Goal: Communication & Community: Ask a question

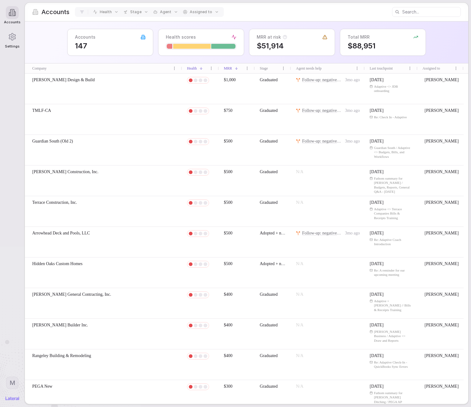
click at [405, 32] on div "Accounts 147 Health scores MRR at risk $51,914 Total MRR $88,951" at bounding box center [246, 42] width 443 height 42
click at [214, 43] on div at bounding box center [201, 46] width 71 height 7
click at [214, 48] on div at bounding box center [223, 46] width 24 height 5
click at [190, 49] on div at bounding box center [201, 46] width 71 height 7
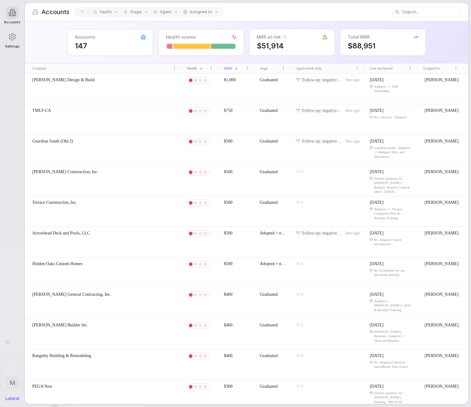
click at [190, 48] on div at bounding box center [191, 46] width 37 height 5
click at [189, 48] on div at bounding box center [191, 46] width 37 height 5
click at [164, 47] on div "Health scores" at bounding box center [201, 42] width 86 height 27
click at [279, 45] on span "$51,914" at bounding box center [291, 45] width 71 height 9
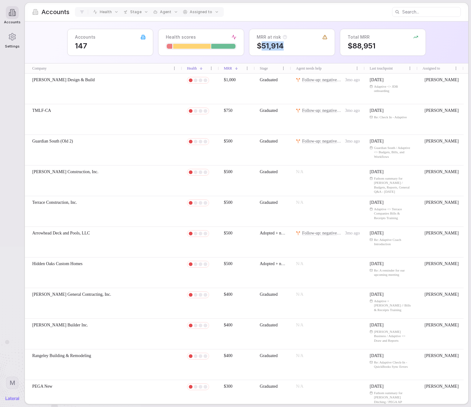
click at [279, 45] on span "$51,914" at bounding box center [291, 45] width 71 height 9
click at [323, 35] on icon at bounding box center [324, 37] width 5 height 5
click at [330, 39] on div "MRR at risk $51,914" at bounding box center [292, 42] width 86 height 27
click at [325, 37] on icon at bounding box center [324, 37] width 5 height 5
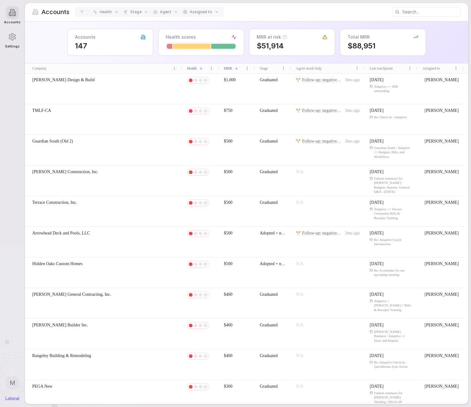
click at [89, 87] on div "[PERSON_NAME] Design & Build" at bounding box center [103, 89] width 157 height 30
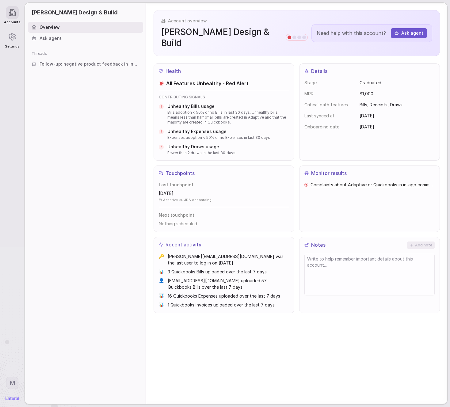
click at [337, 64] on div "Details Stage Graduated MRR $1,000 Critical path features Bills, Receipts, Draw…" at bounding box center [369, 112] width 141 height 97
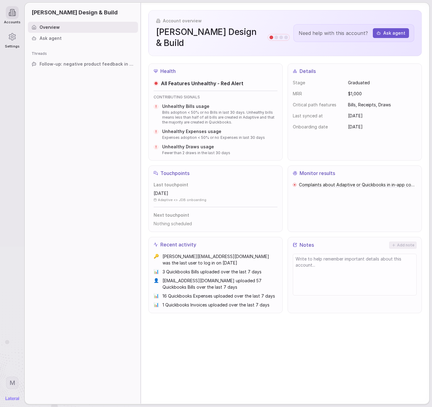
drag, startPoint x: 234, startPoint y: 246, endPoint x: 229, endPoint y: 247, distance: 4.8
click at [233, 253] on span "[PERSON_NAME][EMAIL_ADDRESS][DOMAIN_NAME] was the last user to log in on [DATE]" at bounding box center [220, 259] width 115 height 13
click at [216, 253] on span "[PERSON_NAME][EMAIL_ADDRESS][DOMAIN_NAME] was the last user to log in on [DATE]" at bounding box center [220, 259] width 115 height 13
click at [220, 278] on span "payables@jdbatx.com uploaded 57 Quickbooks Bills over the last 7 days" at bounding box center [220, 284] width 115 height 13
click at [221, 278] on span "payables@jdbatx.com uploaded 57 Quickbooks Bills over the last 7 days" at bounding box center [220, 284] width 115 height 13
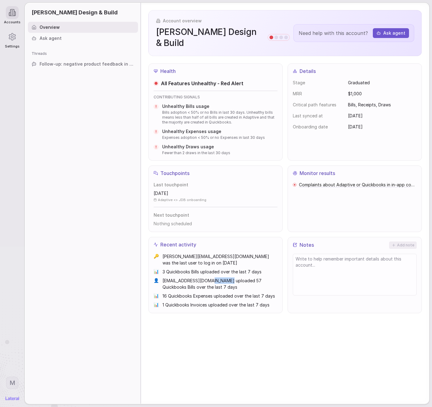
click at [387, 28] on button "Ask agent" at bounding box center [391, 33] width 36 height 10
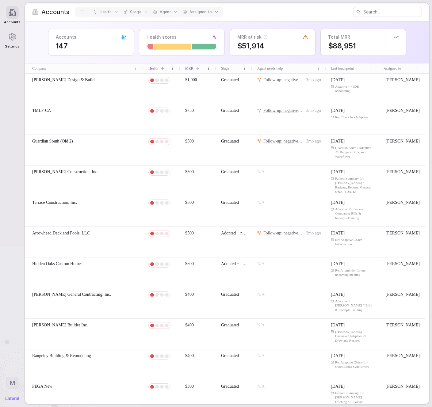
click at [67, 85] on div "[PERSON_NAME] Design & Build" at bounding box center [84, 89] width 119 height 30
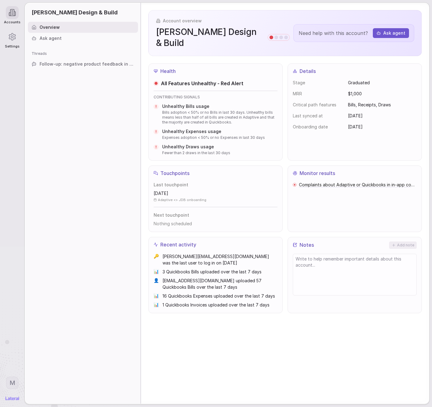
click at [396, 28] on button "Ask agent" at bounding box center [391, 33] width 36 height 10
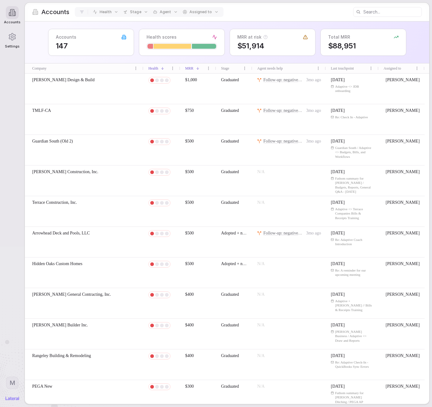
click at [83, 89] on div "[PERSON_NAME] Design & Build" at bounding box center [84, 89] width 119 height 30
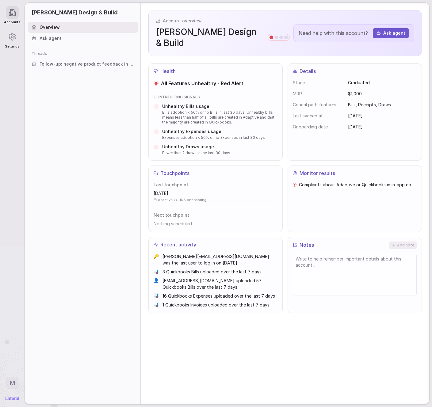
click at [40, 43] on div "Ask agent" at bounding box center [83, 38] width 110 height 11
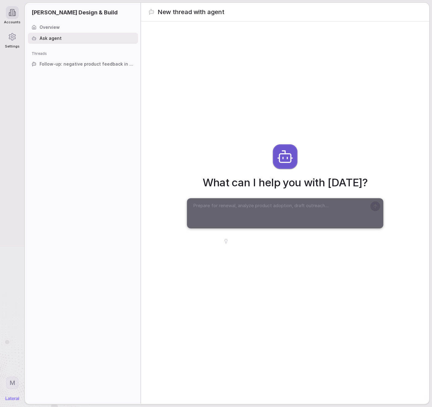
click at [232, 210] on textarea at bounding box center [279, 213] width 176 height 25
click at [279, 202] on textarea at bounding box center [279, 213] width 176 height 25
click at [276, 206] on textarea at bounding box center [279, 213] width 176 height 25
click at [279, 211] on textarea at bounding box center [279, 213] width 176 height 25
click at [271, 247] on div "What can I help you with today? Draft a reengagement email for Joseph Design & …" at bounding box center [285, 194] width 288 height 346
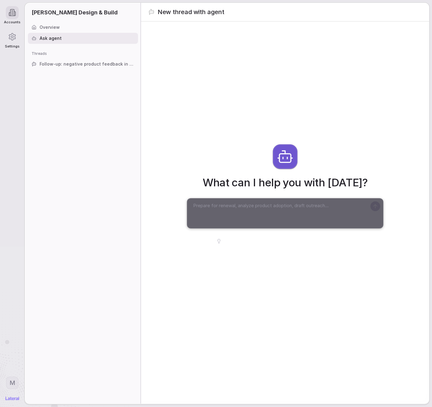
click at [266, 243] on span "Draft a reengagement email for Joseph Design & Build" at bounding box center [288, 241] width 130 height 6
type textarea "Craft a highly personalized reengagement email for Joseph Design & Build that a…"
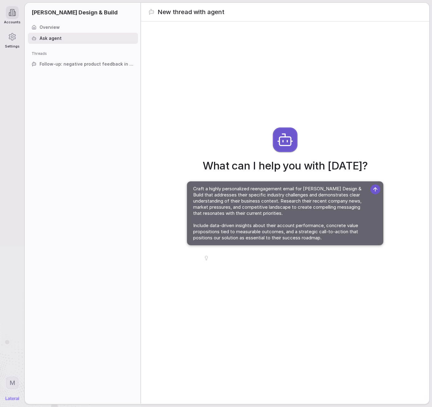
drag, startPoint x: 202, startPoint y: 197, endPoint x: 329, endPoint y: 250, distance: 137.5
click at [329, 250] on div "What can I help you with today? Craft a highly personalized reengagement email …" at bounding box center [285, 194] width 288 height 346
click at [325, 229] on textarea "Craft a highly personalized reengagement email for Joseph Design & Build that a…" at bounding box center [279, 213] width 176 height 58
click at [374, 190] on icon at bounding box center [375, 190] width 6 height 6
click at [377, 190] on icon at bounding box center [375, 190] width 6 height 6
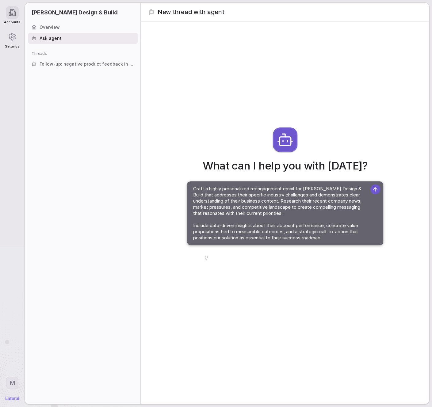
click at [102, 64] on span "Follow-up: negative product feedback in in-app comments" at bounding box center [87, 64] width 95 height 6
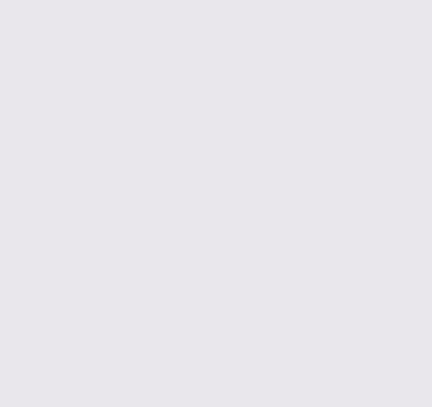
click at [229, 95] on body at bounding box center [216, 203] width 432 height 407
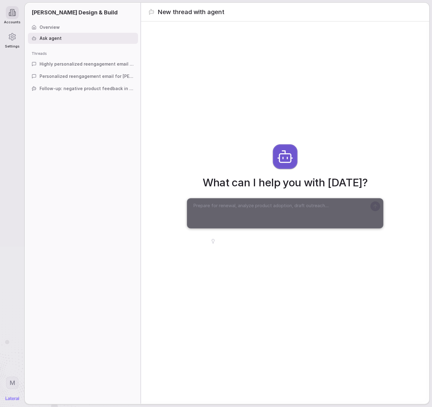
click at [99, 62] on span "Highly personalized reengagement email for Joseph Design & Build" at bounding box center [87, 64] width 95 height 6
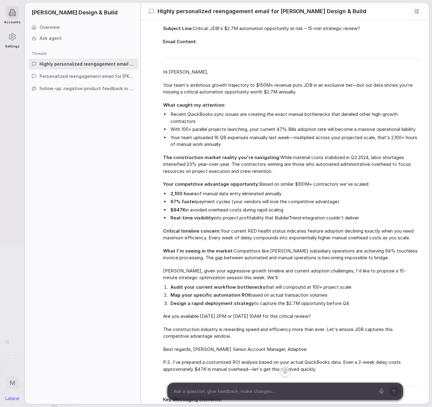
scroll to position [165, 0]
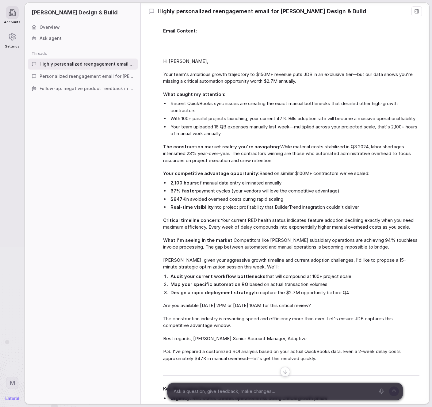
click at [325, 122] on li "With 100+ parallel projects launching, your current 47% Bills adoption rate wil…" at bounding box center [294, 118] width 250 height 7
drag, startPoint x: 280, startPoint y: 118, endPoint x: 381, endPoint y: 125, distance: 101.8
click at [381, 122] on li "With 100+ parallel projects launching, your current 47% Bills adoption rate wil…" at bounding box center [294, 118] width 250 height 7
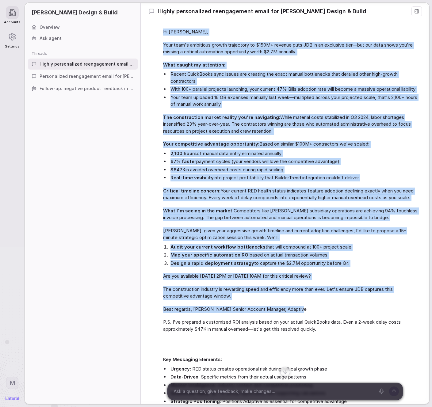
scroll to position [196, 0]
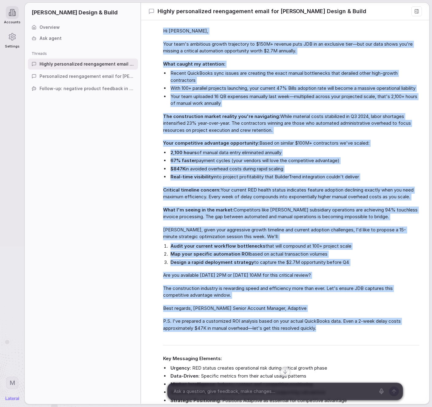
drag, startPoint x: 163, startPoint y: 40, endPoint x: 345, endPoint y: 342, distance: 352.5
click at [345, 342] on div "Subject Line: Critical: JDB's $2.7M automation opportunity at risk – 15-min str…" at bounding box center [291, 204] width 256 height 440
copy div "Hi Thomas, Your team's ambitious growth trajectory to $150M+ revenue puts JDB i…"
click at [266, 107] on li "Your team uploaded 16 QB expenses manually last week—multiplied across your pro…" at bounding box center [294, 100] width 250 height 14
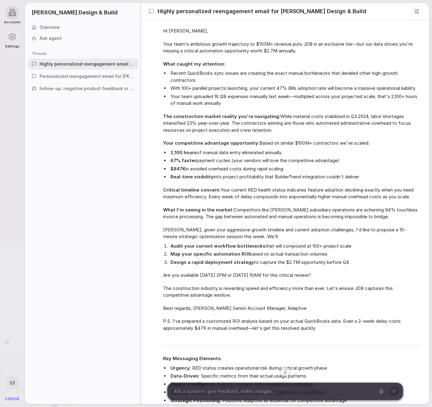
click at [266, 107] on li "Your team uploaded 16 QB expenses manually last week—multiplied across your pro…" at bounding box center [294, 100] width 250 height 14
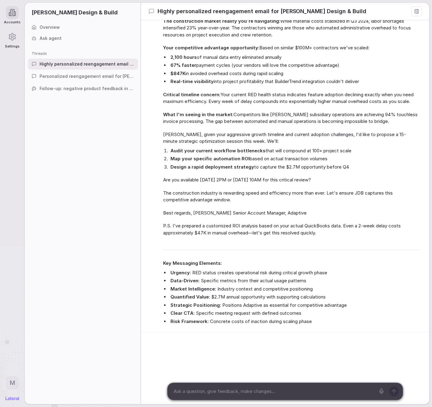
scroll to position [305, 0]
click at [10, 17] on div at bounding box center [12, 12] width 13 height 13
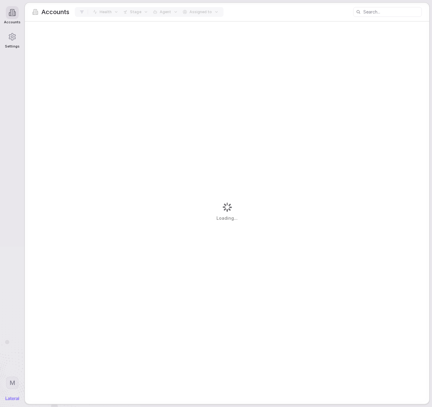
click at [52, 15] on span "Accounts" at bounding box center [55, 12] width 28 height 9
click at [44, 15] on span "Accounts" at bounding box center [55, 12] width 28 height 9
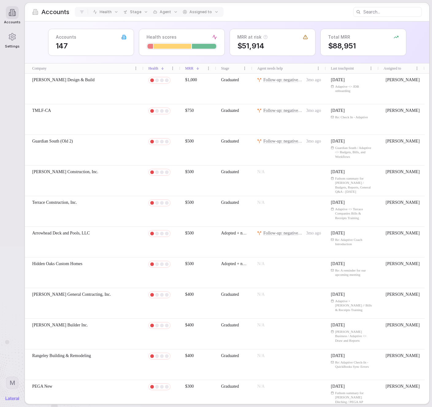
click at [75, 81] on span "[PERSON_NAME] Design & Build" at bounding box center [63, 80] width 62 height 6
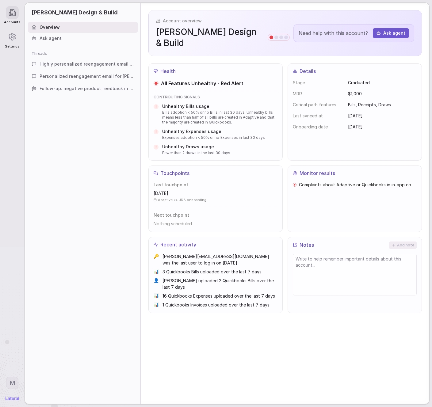
click at [9, 17] on icon at bounding box center [13, 13] width 8 height 8
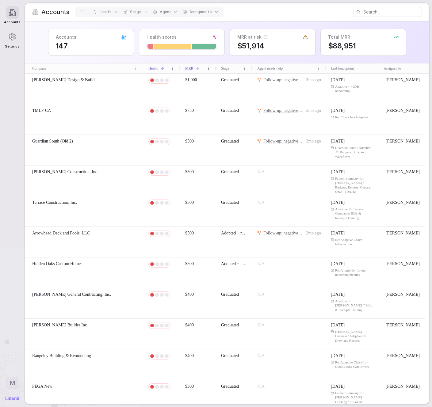
click at [9, 17] on icon at bounding box center [13, 13] width 8 height 8
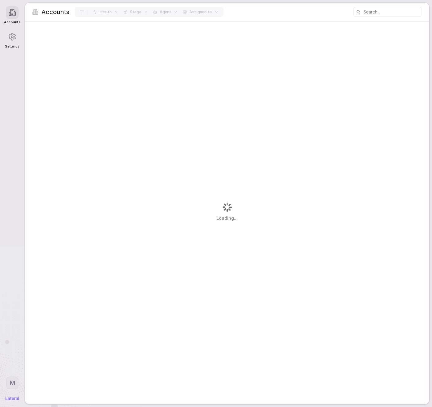
click at [12, 19] on div at bounding box center [12, 12] width 13 height 13
click at [54, 12] on span "Accounts" at bounding box center [55, 12] width 28 height 9
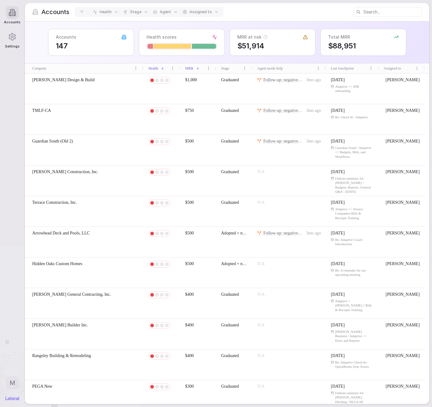
scroll to position [313, 0]
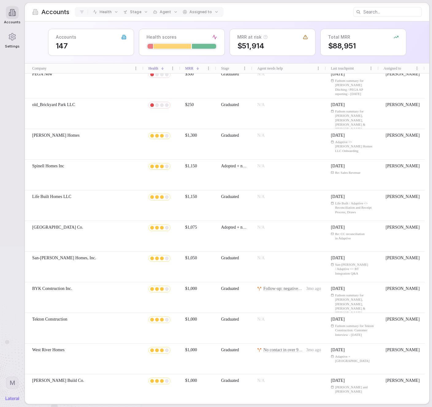
click at [85, 177] on div "Spinell Homes Inc" at bounding box center [84, 175] width 119 height 30
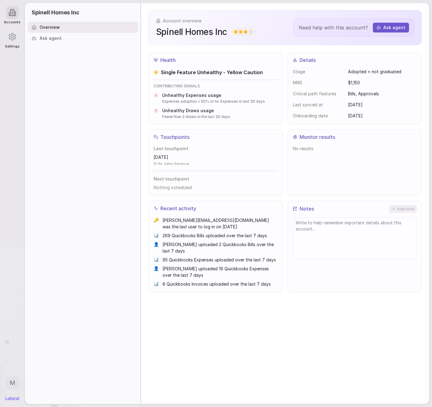
click at [8, 17] on div at bounding box center [12, 12] width 13 height 13
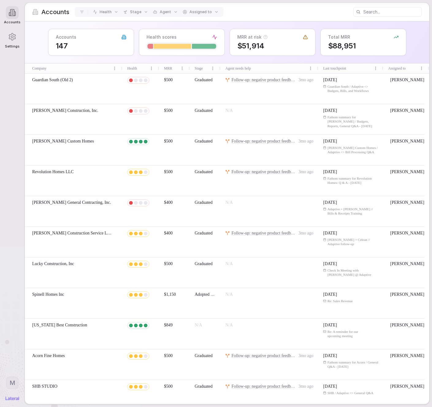
click at [15, 13] on icon at bounding box center [14, 14] width 1 height 4
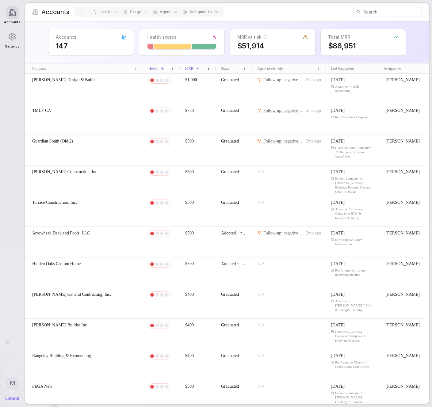
click at [15, 13] on icon at bounding box center [14, 14] width 1 height 4
click at [44, 11] on span "Accounts" at bounding box center [55, 12] width 28 height 9
click at [38, 13] on icon at bounding box center [35, 12] width 6 height 6
click at [38, 12] on icon at bounding box center [35, 12] width 6 height 6
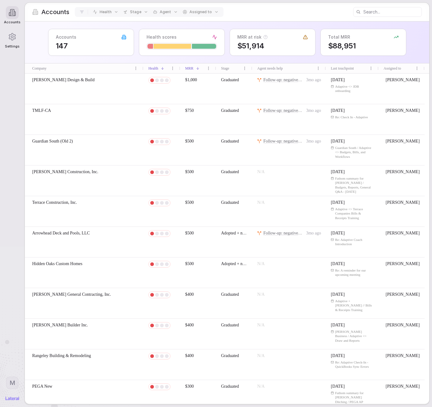
click at [376, 10] on input at bounding box center [393, 12] width 58 height 9
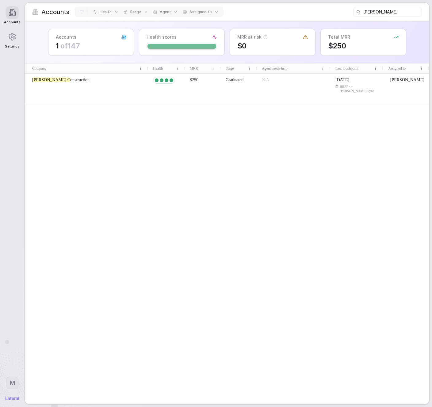
type input "archer"
click at [70, 84] on div "Archer C onstruction" at bounding box center [86, 89] width 123 height 30
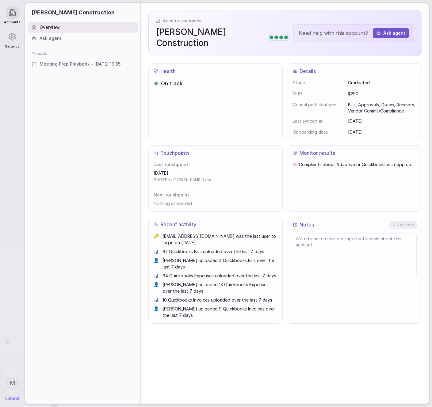
click at [365, 187] on div "Complaints about Adaptive or Quickbooks in in-app comments" at bounding box center [355, 184] width 124 height 45
click at [166, 170] on span "[DATE]" at bounding box center [161, 173] width 15 height 6
click at [168, 170] on span "[DATE]" at bounding box center [161, 173] width 15 height 6
drag, startPoint x: 173, startPoint y: 162, endPoint x: 188, endPoint y: 166, distance: 15.8
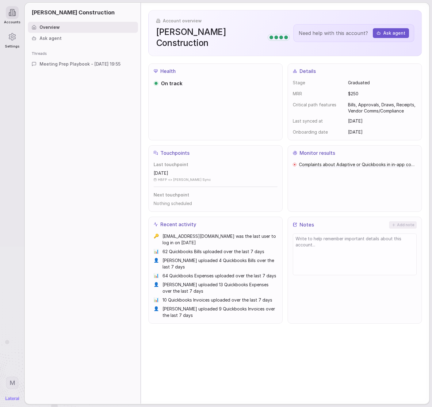
click at [188, 170] on div "6 days ago HBFP <> Mallory Sync" at bounding box center [216, 176] width 124 height 12
drag, startPoint x: 198, startPoint y: 170, endPoint x: 193, endPoint y: 171, distance: 4.3
click at [197, 178] on div "HBFP <> [PERSON_NAME] Sync" at bounding box center [216, 180] width 124 height 4
click at [186, 171] on div "Last touchpoint 6 days ago HBFP <> Mallory Sync Next touchpoint Nothing schedul…" at bounding box center [216, 184] width 124 height 45
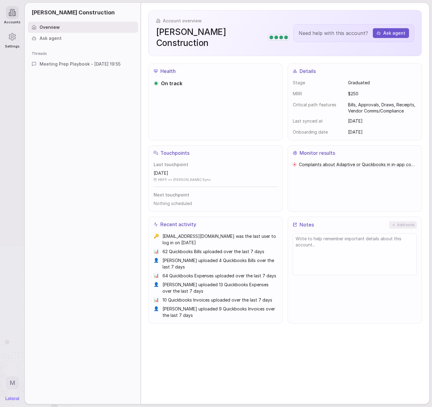
click at [186, 171] on div "Last touchpoint 6 days ago HBFP <> Mallory Sync Next touchpoint Nothing schedul…" at bounding box center [216, 184] width 124 height 45
click at [183, 201] on span "Nothing scheduled" at bounding box center [216, 204] width 124 height 6
click at [93, 67] on span "Meeting Prep Playbook - [DATE] 19:55" at bounding box center [80, 64] width 81 height 6
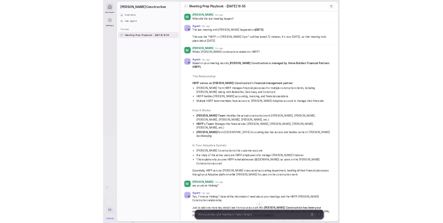
scroll to position [672, 0]
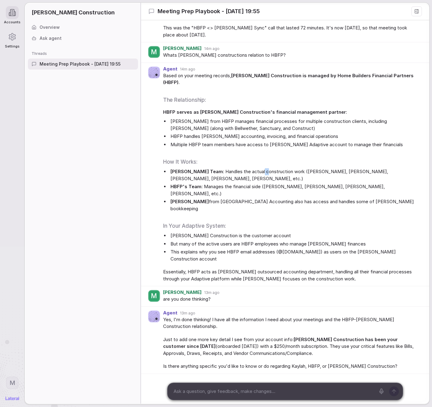
click at [249, 168] on li "Archer's Team : Handles the actual construction work (Travis Ortner, Joe Davis,…" at bounding box center [294, 175] width 250 height 14
drag, startPoint x: 319, startPoint y: 150, endPoint x: 391, endPoint y: 148, distance: 71.8
click at [391, 168] on li "Archer's Team : Handles the actual construction work (Travis Ortner, Joe Davis,…" at bounding box center [294, 175] width 250 height 14
drag, startPoint x: 179, startPoint y: 154, endPoint x: 287, endPoint y: 164, distance: 107.8
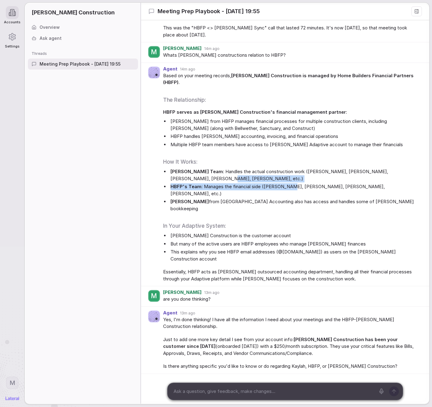
click at [287, 168] on ul "Archer's Team : Handles the actual construction work (Travis Ortner, Joe Davis,…" at bounding box center [291, 190] width 256 height 44
click at [287, 183] on li "HBFP's Team : Manages the financial side (Kaylah Miller, Zack Kelly, Ann-Marie …" at bounding box center [294, 190] width 250 height 14
drag, startPoint x: 245, startPoint y: 167, endPoint x: 236, endPoint y: 167, distance: 8.9
click at [244, 183] on li "HBFP's Team : Manages the financial side (Kaylah Miller, Zack Kelly, Ann-Marie …" at bounding box center [294, 190] width 250 height 14
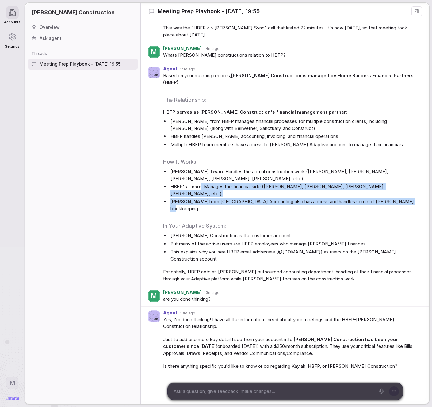
drag, startPoint x: 202, startPoint y: 167, endPoint x: 417, endPoint y: 171, distance: 215.7
click at [417, 171] on div "Agent 14m ago Based on your meeting records, Archer Construction is managed by …" at bounding box center [285, 175] width 288 height 224
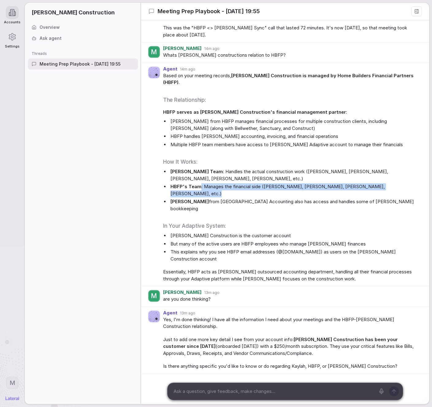
click at [417, 171] on div "Agent 14m ago Based on your meeting records, Archer Construction is managed by …" at bounding box center [285, 175] width 288 height 224
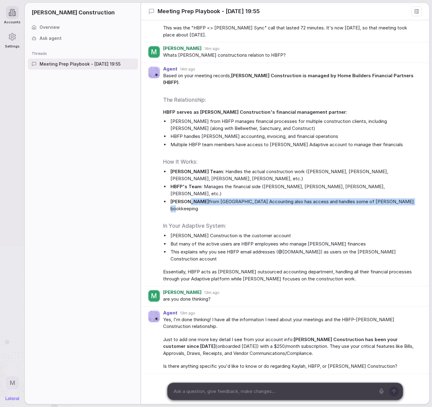
drag, startPoint x: 406, startPoint y: 180, endPoint x: 186, endPoint y: 175, distance: 220.6
click at [186, 175] on div "Based on your meeting records, Archer Construction is managed by Home Builders …" at bounding box center [291, 177] width 256 height 210
click at [186, 199] on strong "[PERSON_NAME]" at bounding box center [190, 202] width 38 height 6
drag, startPoint x: 168, startPoint y: 175, endPoint x: 377, endPoint y: 183, distance: 209.4
click at [377, 183] on div "Based on your meeting records, Archer Construction is managed by Home Builders …" at bounding box center [291, 177] width 256 height 210
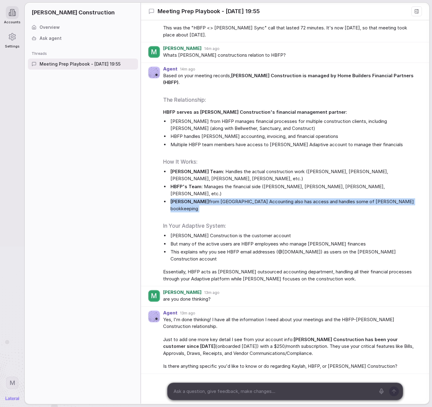
click at [377, 183] on div "Based on your meeting records, Archer Construction is managed by Home Builders …" at bounding box center [291, 177] width 256 height 210
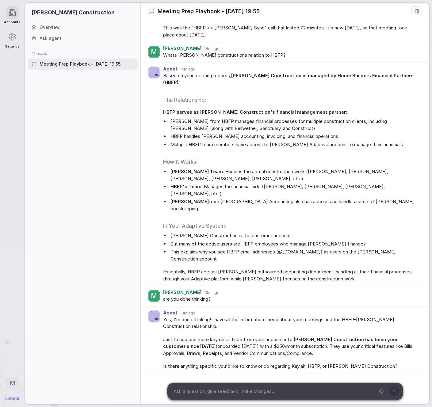
click at [186, 196] on div "Based on your meeting records, Archer Construction is managed by Home Builders …" at bounding box center [291, 177] width 256 height 210
drag, startPoint x: 170, startPoint y: 203, endPoint x: 307, endPoint y: 205, distance: 137.5
click at [307, 233] on ul "Archer Construction is the customer account But many of the active users are HB…" at bounding box center [291, 248] width 256 height 30
drag, startPoint x: 169, startPoint y: 211, endPoint x: 347, endPoint y: 213, distance: 178.3
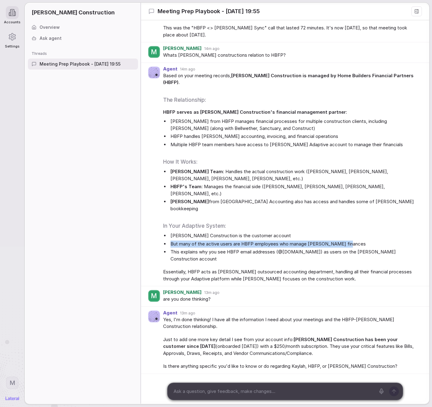
click at [347, 233] on ul "Archer Construction is the customer account But many of the active users are HB…" at bounding box center [291, 248] width 256 height 30
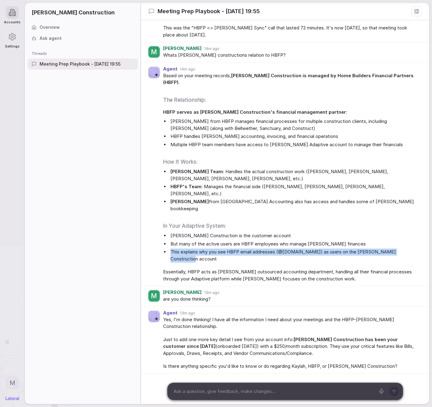
drag, startPoint x: 163, startPoint y: 215, endPoint x: 422, endPoint y: 223, distance: 259.4
click at [422, 223] on div "Agent 14m ago Based on your meeting records, Archer Construction is managed by …" at bounding box center [285, 175] width 288 height 224
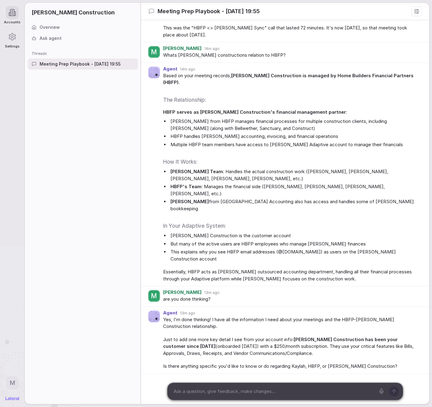
click at [421, 223] on div "Agent 14m ago Based on your meeting records, Archer Construction is managed by …" at bounding box center [285, 175] width 288 height 224
click at [179, 269] on span "Essentially, HBFP acts as [PERSON_NAME] outsourced accounting department, handl…" at bounding box center [291, 276] width 256 height 14
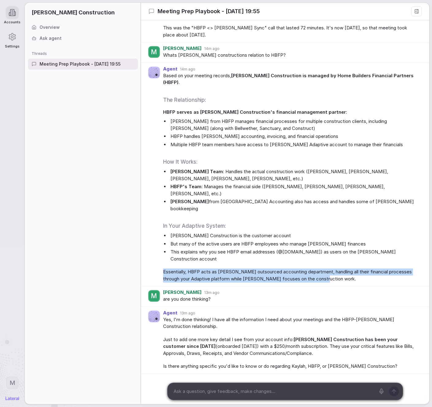
drag, startPoint x: 158, startPoint y: 230, endPoint x: 359, endPoint y: 238, distance: 200.5
click at [359, 238] on div "Agent 14m ago Based on your meeting records, Archer Construction is managed by …" at bounding box center [285, 175] width 288 height 224
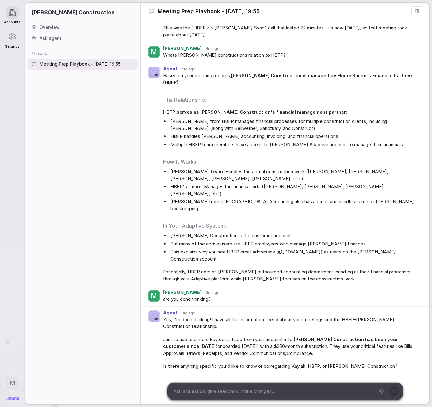
click at [358, 269] on span "Essentially, HBFP acts as [PERSON_NAME] outsourced accounting department, handl…" at bounding box center [291, 276] width 256 height 14
drag, startPoint x: 164, startPoint y: 258, endPoint x: 293, endPoint y: 256, distance: 129.2
click at [293, 296] on span "are you done thinking?" at bounding box center [291, 299] width 256 height 7
drag, startPoint x: 196, startPoint y: 280, endPoint x: 380, endPoint y: 281, distance: 184.1
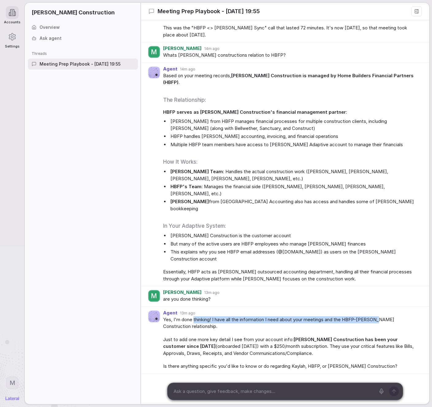
click at [380, 317] on span "Yes, I'm done thinking! I have all the information I need about your meetings a…" at bounding box center [291, 324] width 256 height 14
drag, startPoint x: 165, startPoint y: 299, endPoint x: 372, endPoint y: 314, distance: 207.6
click at [372, 337] on span "Just to add one more key detail I see from your account info: Archer Constructi…" at bounding box center [291, 347] width 256 height 21
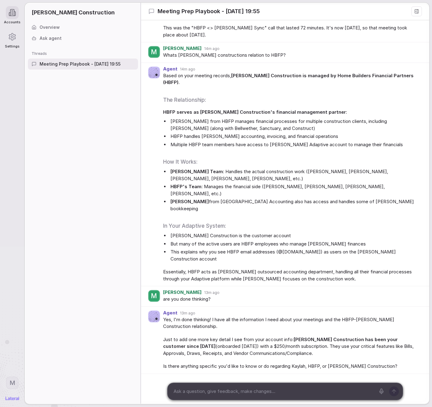
click at [359, 363] on span "Is there anything specific you'd like to know or do regarding Kaylah, HBFP, or …" at bounding box center [291, 366] width 256 height 7
click at [15, 14] on icon at bounding box center [14, 14] width 1 height 4
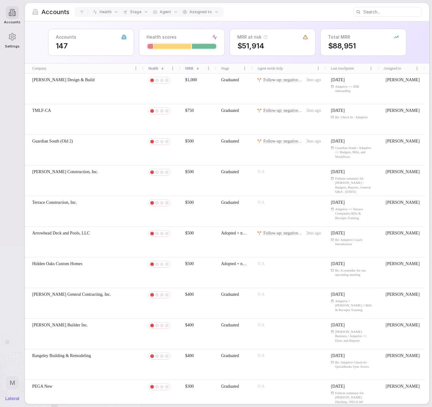
click at [15, 13] on icon at bounding box center [13, 13] width 8 height 8
click at [116, 113] on div "TMLF-CA" at bounding box center [84, 111] width 109 height 6
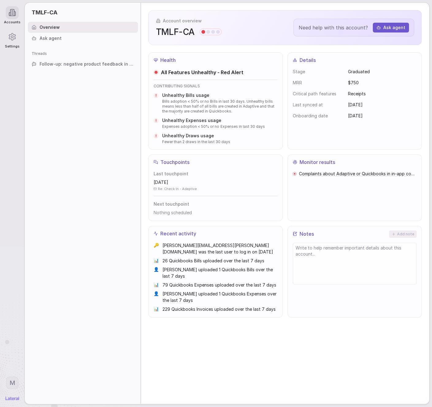
click at [243, 23] on div "Account overview TMLF-CA Need help with this account? Ask agent" at bounding box center [285, 27] width 274 height 35
click at [175, 29] on span "TMLF-CA" at bounding box center [175, 31] width 39 height 11
click at [224, 29] on div "Account overview TMLF-CA Need help with this account? Ask agent" at bounding box center [285, 27] width 274 height 35
click at [10, 17] on div at bounding box center [12, 12] width 13 height 13
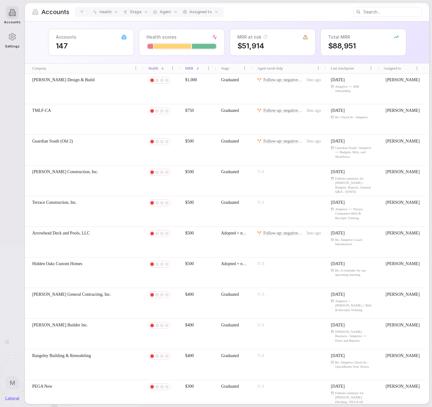
click at [9, 7] on div at bounding box center [12, 12] width 13 height 13
click at [10, 7] on div at bounding box center [12, 12] width 13 height 13
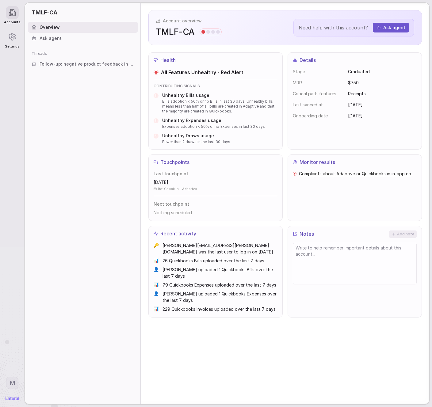
click at [11, 11] on icon at bounding box center [13, 13] width 8 height 8
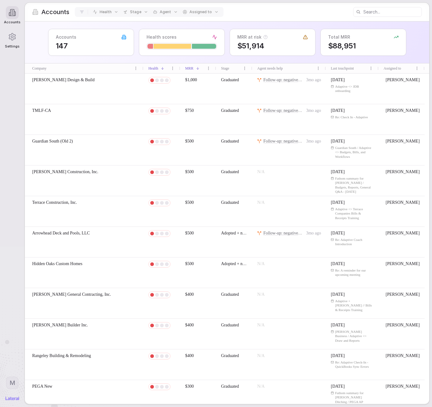
click at [134, 24] on div "Accounts 147 Health scores MRR at risk $51,914 Total MRR $88,951" at bounding box center [227, 42] width 405 height 42
click at [11, 13] on icon at bounding box center [13, 13] width 8 height 8
click at [47, 28] on div "Accounts 147 Health scores MRR at risk $51,914 Total MRR $88,951" at bounding box center [227, 42] width 405 height 42
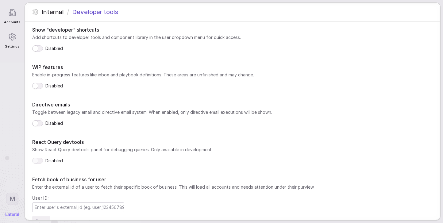
click at [40, 87] on button "button" at bounding box center [37, 86] width 11 height 6
click at [14, 14] on icon at bounding box center [13, 13] width 8 height 8
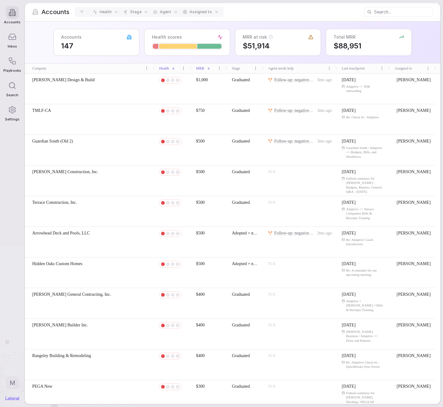
click at [12, 39] on icon at bounding box center [12, 37] width 8 height 8
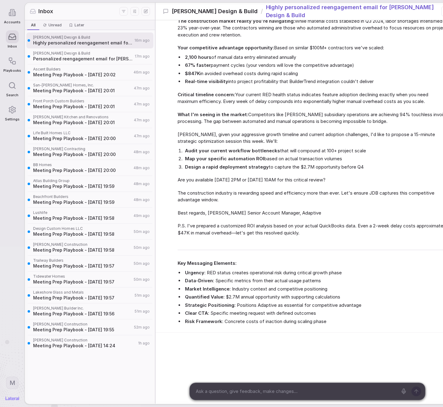
scroll to position [298, 0]
click at [186, 33] on div "Inbox All All Unread Unread Later Later Joseph Design & Build Highly personaliz…" at bounding box center [242, 203] width 434 height 401
click at [6, 14] on div at bounding box center [12, 12] width 13 height 13
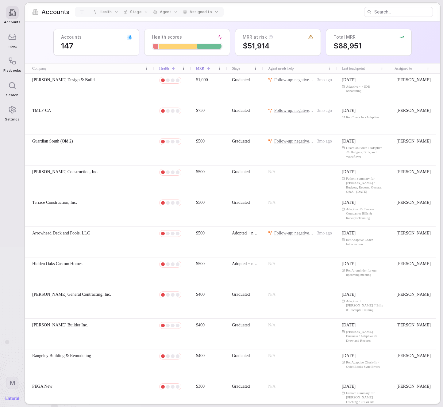
drag, startPoint x: 17, startPoint y: 37, endPoint x: 15, endPoint y: 52, distance: 14.6
click at [17, 38] on div at bounding box center [12, 36] width 13 height 13
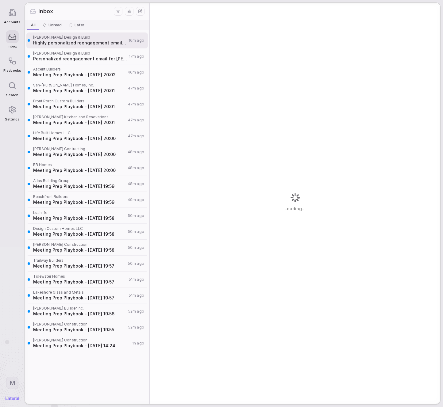
click at [10, 67] on div "Playbooks" at bounding box center [11, 64] width 17 height 24
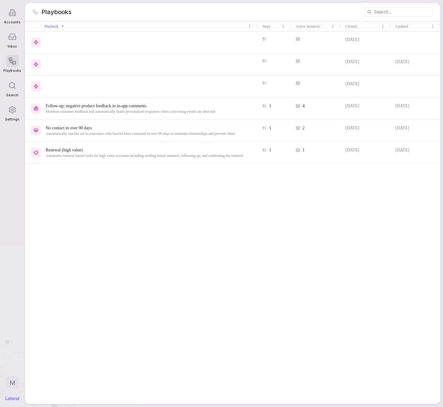
click at [11, 37] on polyline at bounding box center [12, 37] width 7 height 1
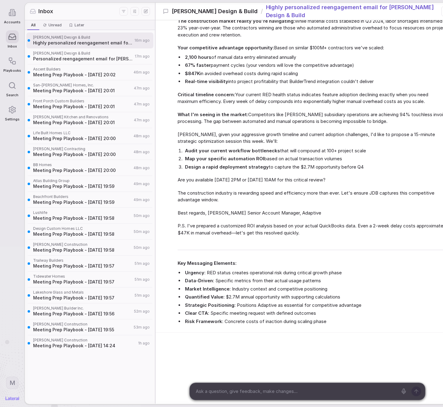
scroll to position [298, 0]
click at [81, 347] on span "Meeting Prep Playbook - [DATE] 14:24" at bounding box center [84, 346] width 103 height 6
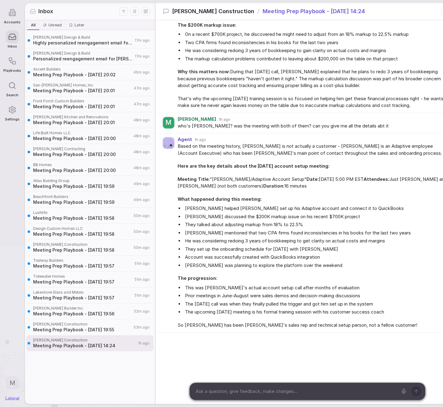
scroll to position [614, 0]
click at [87, 328] on span "Meeting Prep Playbook - [DATE] 19:55" at bounding box center [82, 330] width 99 height 6
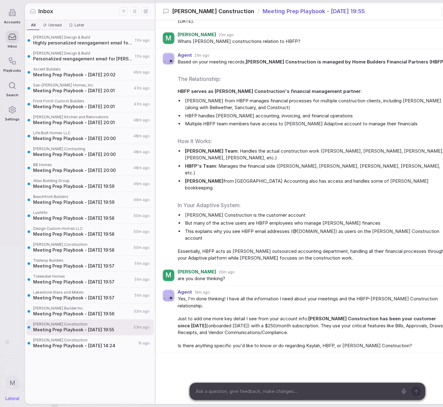
scroll to position [672, 0]
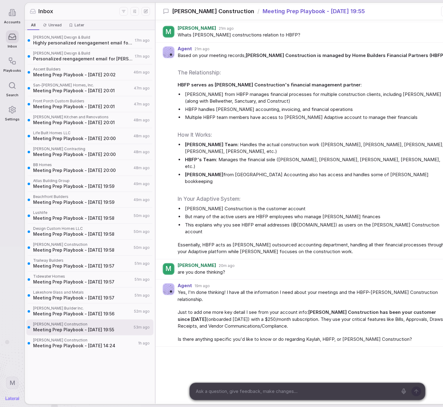
click at [88, 310] on span "[PERSON_NAME] Builder Inc." at bounding box center [82, 308] width 99 height 5
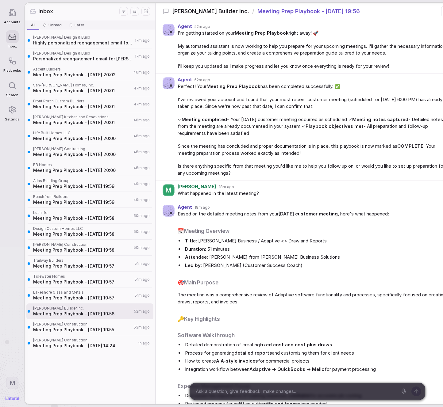
scroll to position [388, 0]
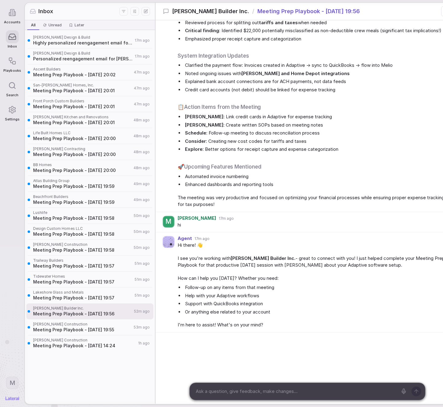
click at [93, 296] on span "Meeting Prep Playbook - [DATE] 19:57" at bounding box center [83, 298] width 100 height 6
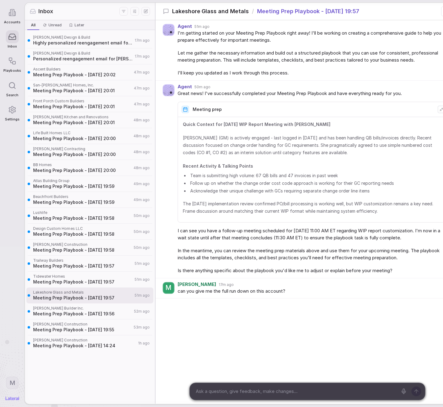
click at [90, 282] on span "Meeting Prep Playbook - [DATE] 19:57" at bounding box center [83, 282] width 100 height 6
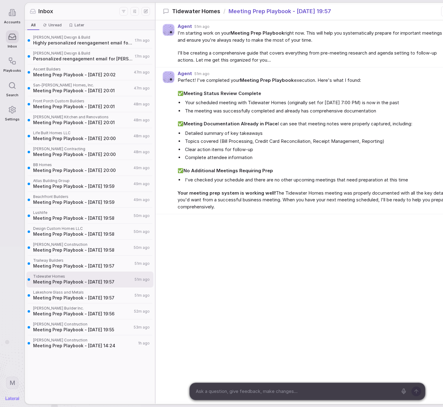
click at [89, 258] on span "Trailway Builders" at bounding box center [83, 260] width 100 height 5
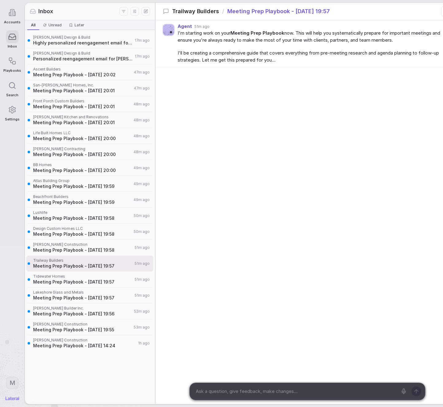
click at [98, 246] on span "[PERSON_NAME] Construction" at bounding box center [83, 244] width 100 height 5
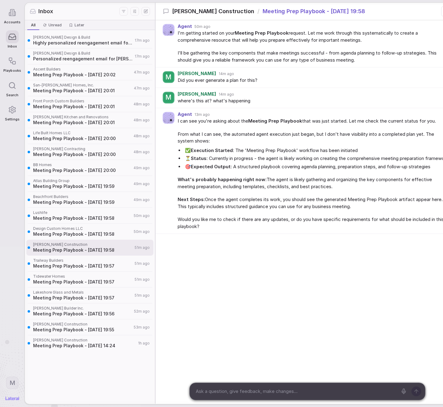
click at [87, 231] on span "Design Custom Homes LLC" at bounding box center [82, 228] width 99 height 5
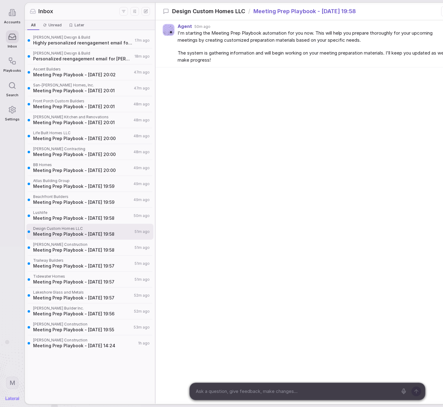
click at [96, 355] on div "[PERSON_NAME] Design & Build Highly personalized reengagement email for [PERSON…" at bounding box center [90, 217] width 130 height 374
click at [93, 345] on span "Meeting Prep Playbook - [DATE] 14:24" at bounding box center [84, 346] width 103 height 6
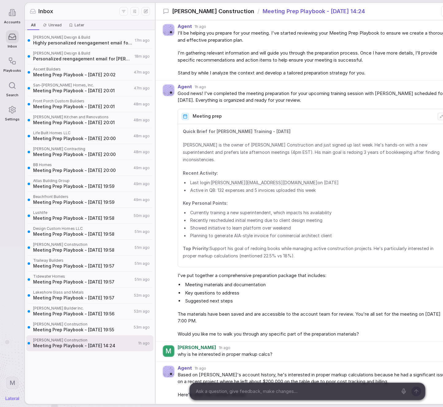
scroll to position [614, 0]
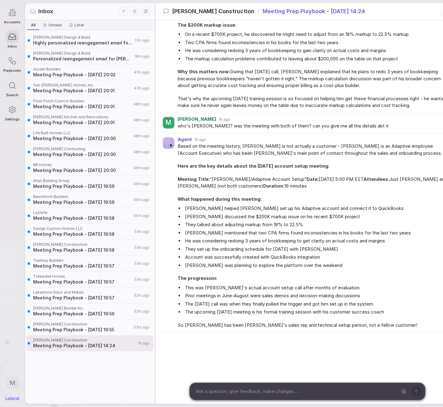
click at [91, 327] on span "Meeting Prep Playbook - [DATE] 19:55" at bounding box center [82, 330] width 99 height 6
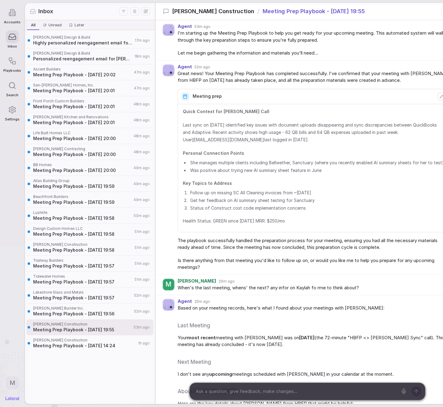
scroll to position [672, 0]
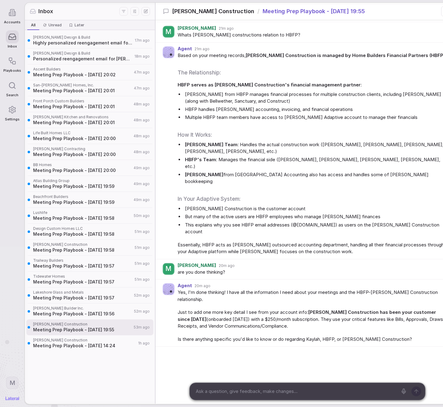
click at [91, 303] on span at bounding box center [90, 303] width 125 height 0
click at [11, 39] on icon at bounding box center [12, 37] width 8 height 8
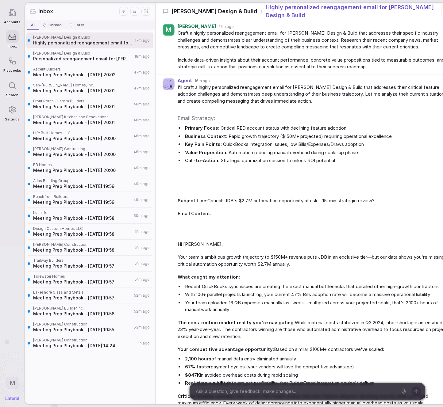
click at [11, 39] on icon at bounding box center [12, 37] width 8 height 8
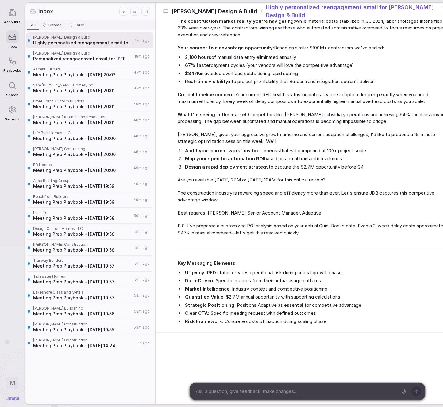
scroll to position [298, 0]
click at [56, 28] on span "Unread" at bounding box center [52, 24] width 24 height 7
click at [35, 28] on span "All" at bounding box center [34, 24] width 10 height 7
click at [89, 132] on span "Life Built Homes LLC" at bounding box center [82, 133] width 98 height 5
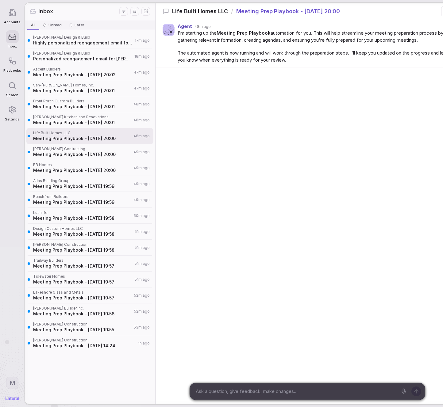
click at [18, 12] on div at bounding box center [12, 12] width 13 height 13
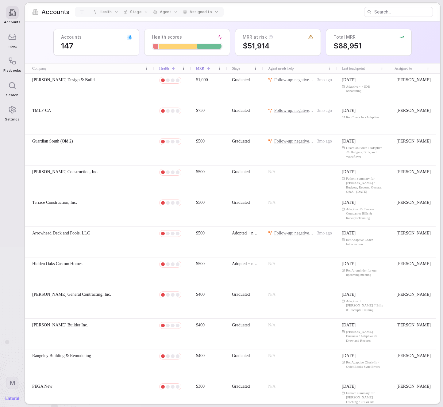
click at [60, 82] on span "[PERSON_NAME] Design & Build" at bounding box center [63, 80] width 62 height 6
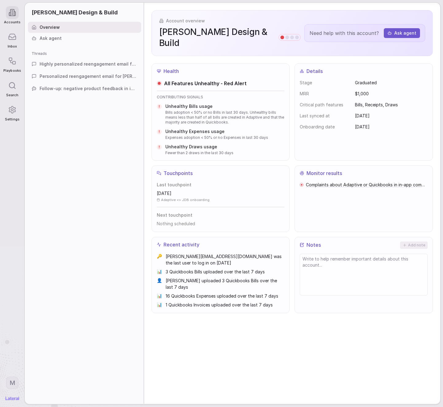
click at [244, 80] on span "All Features Unhealthy - Red Alert" at bounding box center [205, 83] width 83 height 7
click at [256, 50] on div "Account overview [PERSON_NAME] Design & Build Need help with this account? Ask …" at bounding box center [292, 162] width 296 height 318
click at [255, 50] on div "Account overview [PERSON_NAME] Design & Build Need help with this account? Ask …" at bounding box center [292, 162] width 296 height 318
click at [11, 13] on icon at bounding box center [13, 13] width 8 height 8
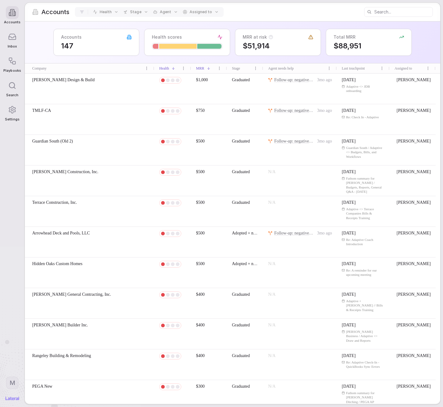
click at [11, 13] on icon at bounding box center [13, 13] width 8 height 8
click at [169, 46] on div at bounding box center [177, 46] width 37 height 5
click at [53, 21] on div "Accounts Health Stage Agent Assigned to" at bounding box center [232, 12] width 415 height 18
click at [48, 86] on div "[PERSON_NAME] Design & Build" at bounding box center [89, 89] width 129 height 30
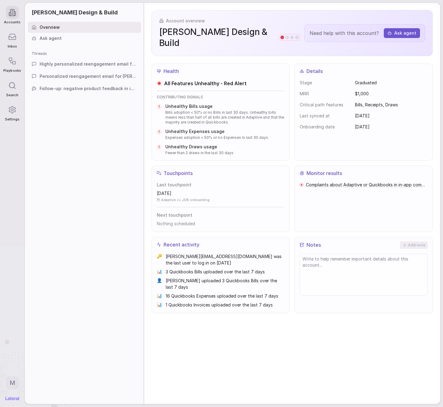
click at [7, 41] on div at bounding box center [12, 36] width 13 height 13
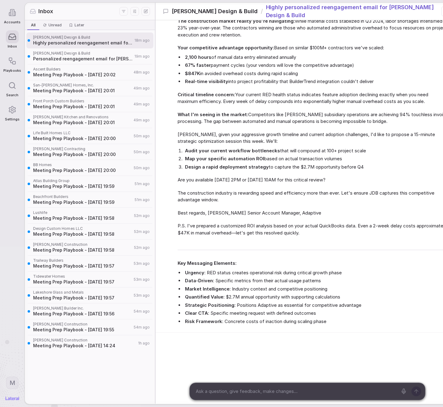
scroll to position [298, 0]
click at [80, 10] on div "Inbox" at bounding box center [75, 11] width 90 height 8
click at [104, 375] on div "[PERSON_NAME] Design & Build Highly personalized reengagement email for [PERSON…" at bounding box center [90, 217] width 130 height 374
click at [104, 374] on div "[PERSON_NAME] Design & Build Highly personalized reengagement email for [PERSON…" at bounding box center [90, 217] width 130 height 374
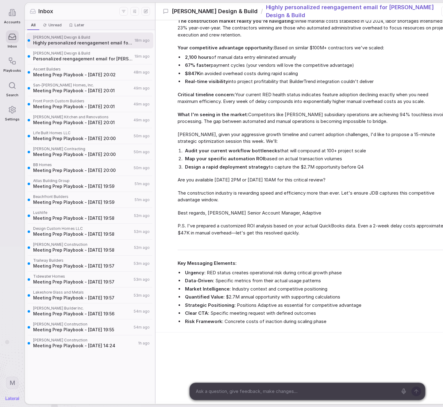
click at [110, 375] on div "[PERSON_NAME] Design & Build Highly personalized reengagement email for [PERSON…" at bounding box center [90, 217] width 130 height 374
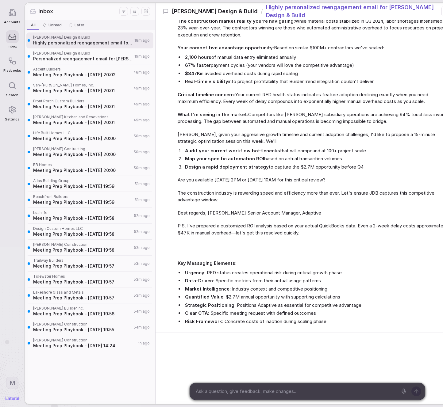
click at [110, 375] on div "[PERSON_NAME] Design & Build Highly personalized reengagement email for [PERSON…" at bounding box center [90, 217] width 130 height 374
click at [314, 257] on div "Subject Line: Critical: JDB's $2.7M automation opportunity at risk – 15-min str…" at bounding box center [314, 113] width 272 height 434
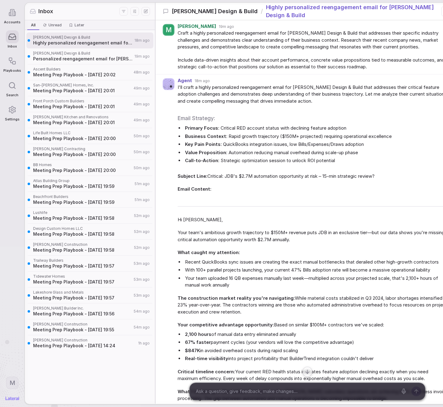
click at [269, 266] on li "Recent QuickBooks sync issues are creating the exact manual bottlenecks that de…" at bounding box center [317, 262] width 266 height 7
click at [17, 15] on div at bounding box center [12, 12] width 13 height 13
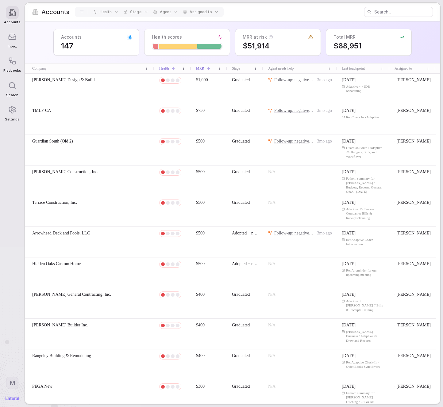
click at [13, 43] on div at bounding box center [12, 36] width 13 height 13
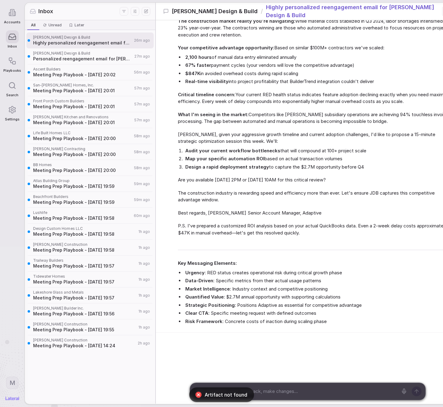
scroll to position [298, 0]
click at [82, 120] on span "Meeting Prep Playbook - [DATE] 20:01" at bounding box center [82, 123] width 99 height 6
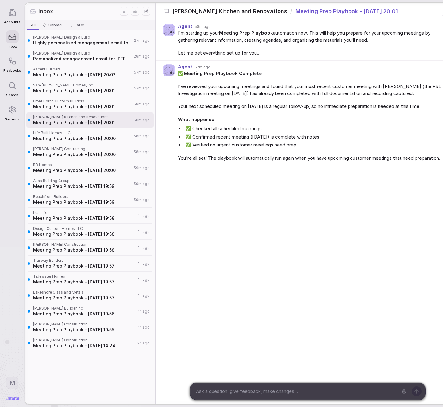
click at [291, 105] on span "Your next scheduled meeting on [DATE] is a regular follow-up, so no immediate p…" at bounding box center [314, 106] width 272 height 7
click at [283, 99] on div "✅ Meeting Prep Playbook Complete I've reviewed your upcoming meetings and found…" at bounding box center [314, 116] width 272 height 92
click at [277, 120] on div "✅ Meeting Prep Playbook Complete I've reviewed your upcoming meetings and found…" at bounding box center [314, 116] width 272 height 92
